Goal: Task Accomplishment & Management: Manage account settings

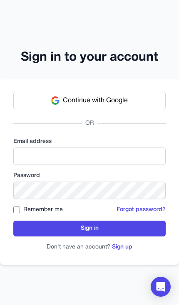
click at [143, 99] on button "Continue with Google" at bounding box center [89, 100] width 152 height 17
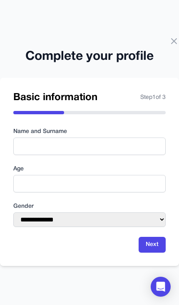
click at [165, 39] on div "**********" at bounding box center [89, 152] width 179 height 305
click at [175, 40] on icon at bounding box center [173, 41] width 5 height 5
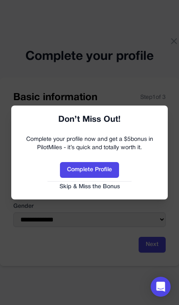
click at [106, 189] on button "Skip & Miss the Bonus" at bounding box center [90, 187] width 140 height 8
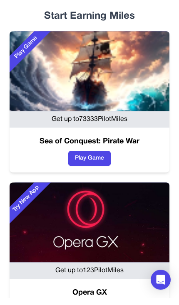
scroll to position [64, 0]
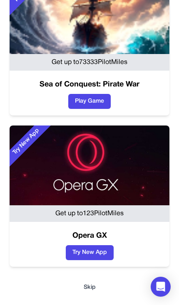
click at [95, 288] on button "Skip" at bounding box center [89, 288] width 165 height 8
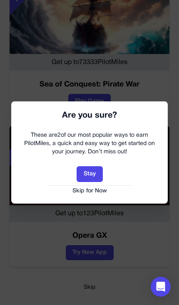
click at [99, 192] on button "Skip for Now" at bounding box center [90, 191] width 140 height 8
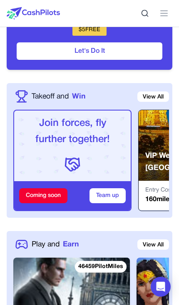
scroll to position [477, 0]
